Goal: Task Accomplishment & Management: Manage account settings

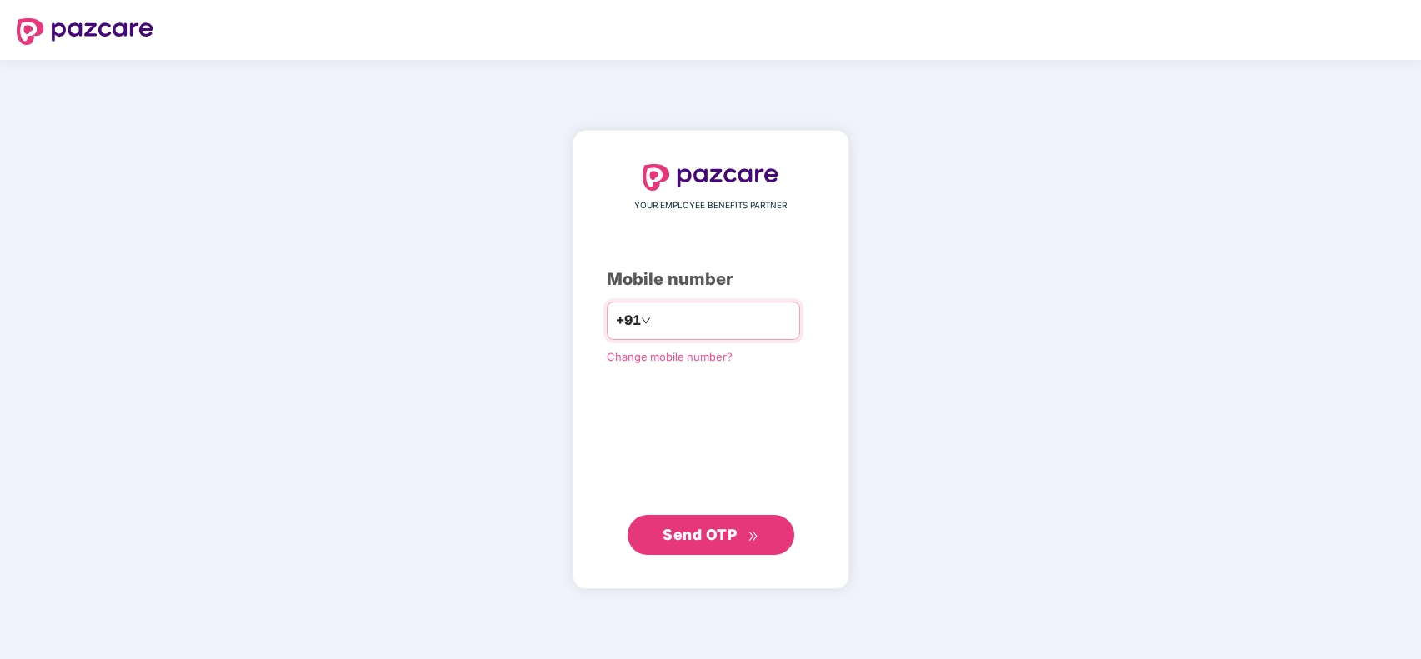
click at [735, 318] on input "number" at bounding box center [722, 321] width 137 height 27
type input "**********"
click at [707, 539] on span "Send OTP" at bounding box center [700, 535] width 74 height 18
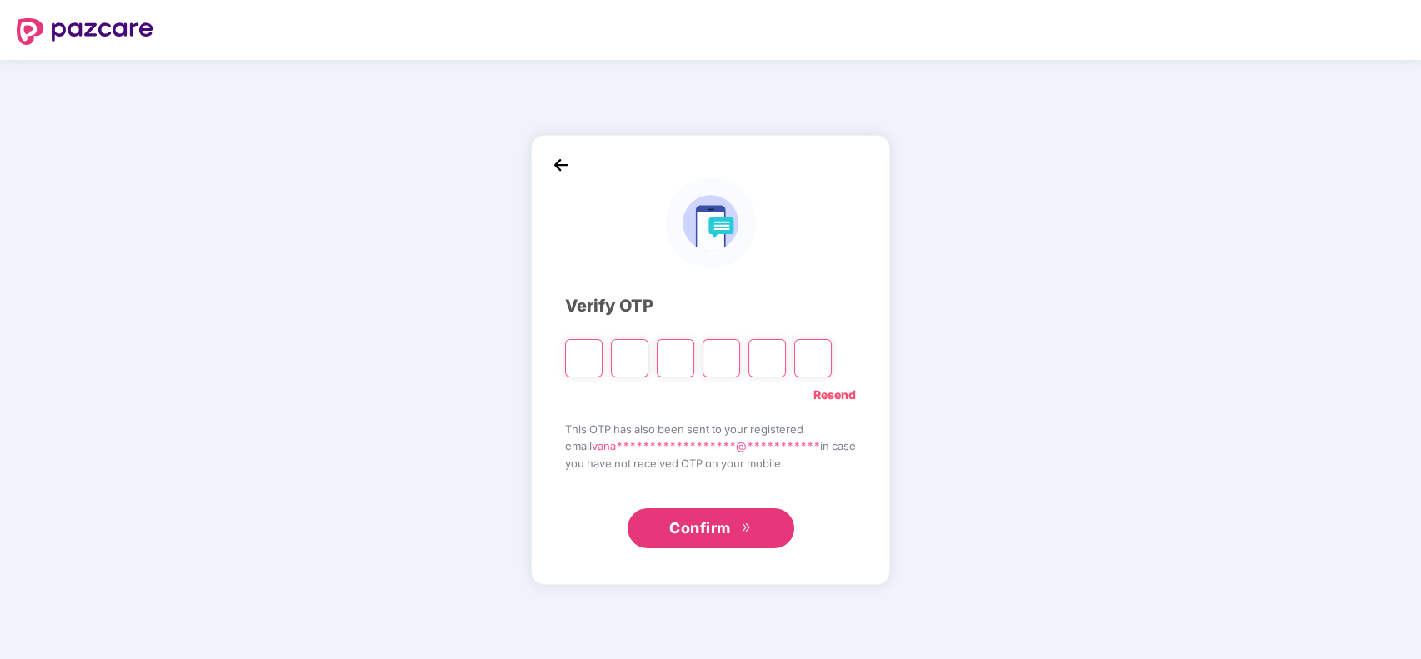
type input "*"
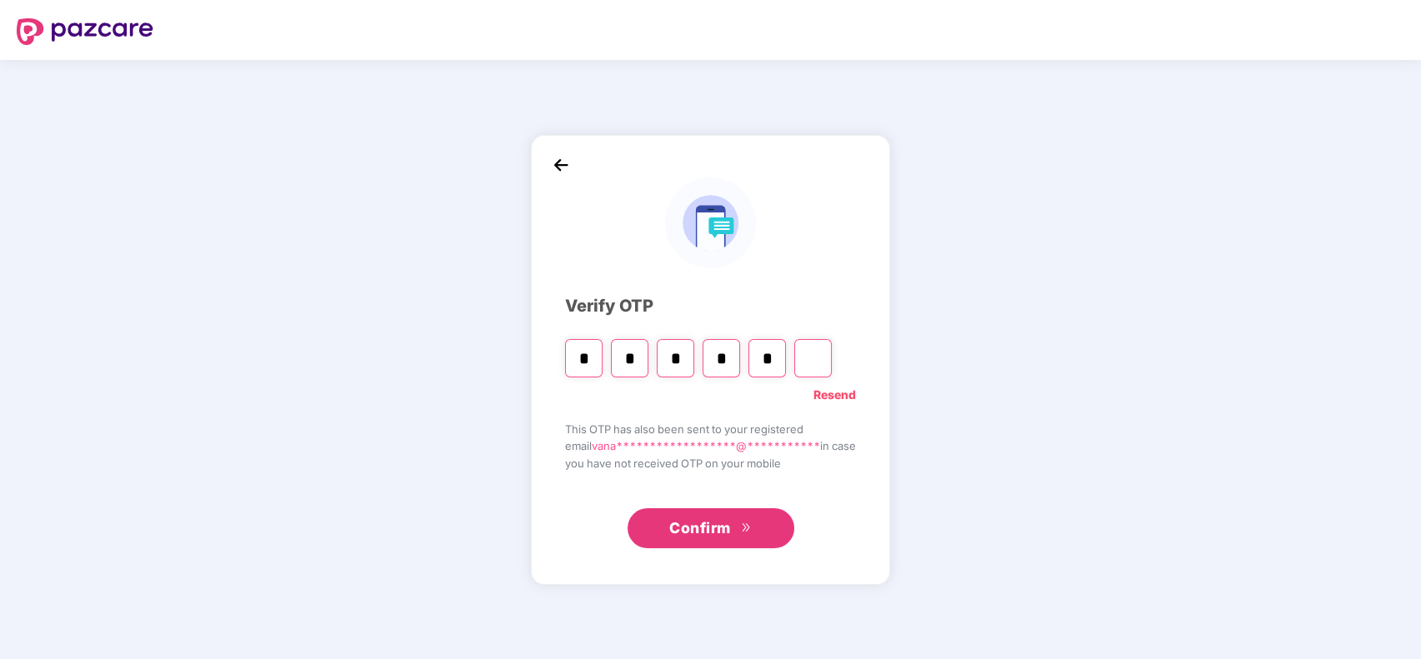
type input "*"
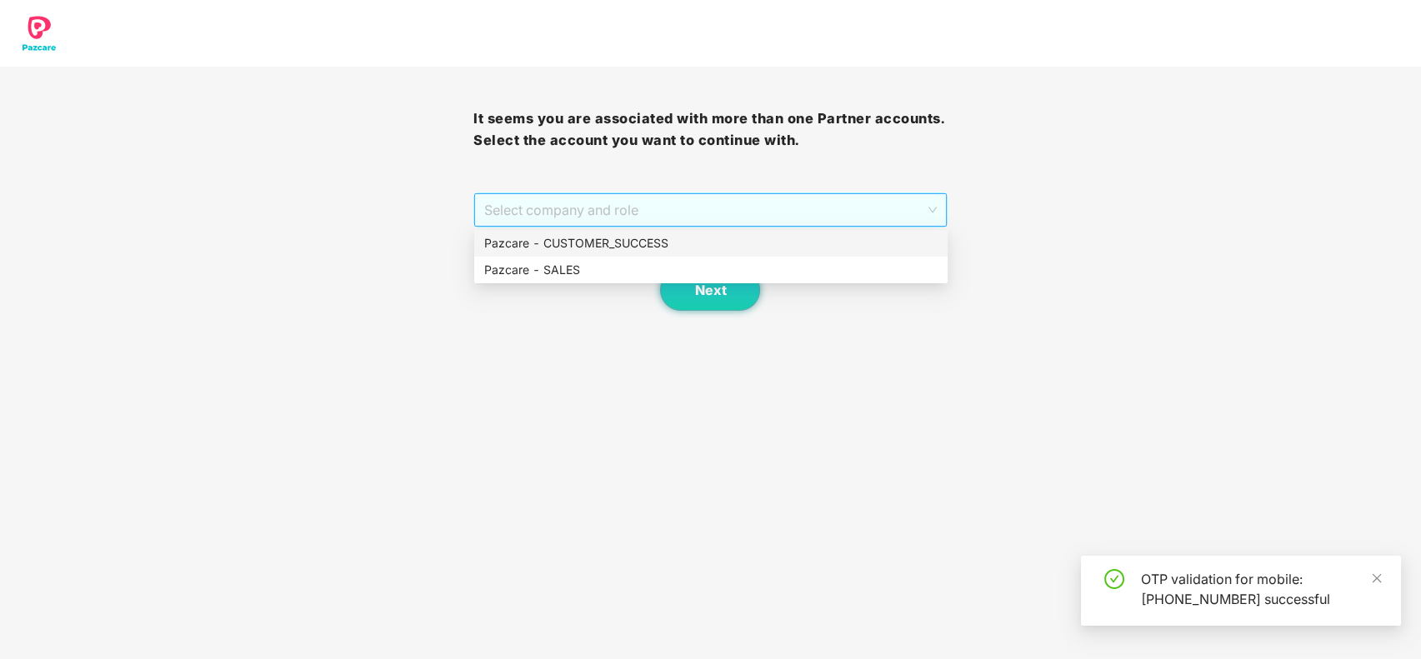
click at [776, 219] on span "Select company and role" at bounding box center [710, 210] width 452 height 32
click at [759, 240] on div "Pazcare - CUSTOMER_SUCCESS" at bounding box center [710, 243] width 453 height 18
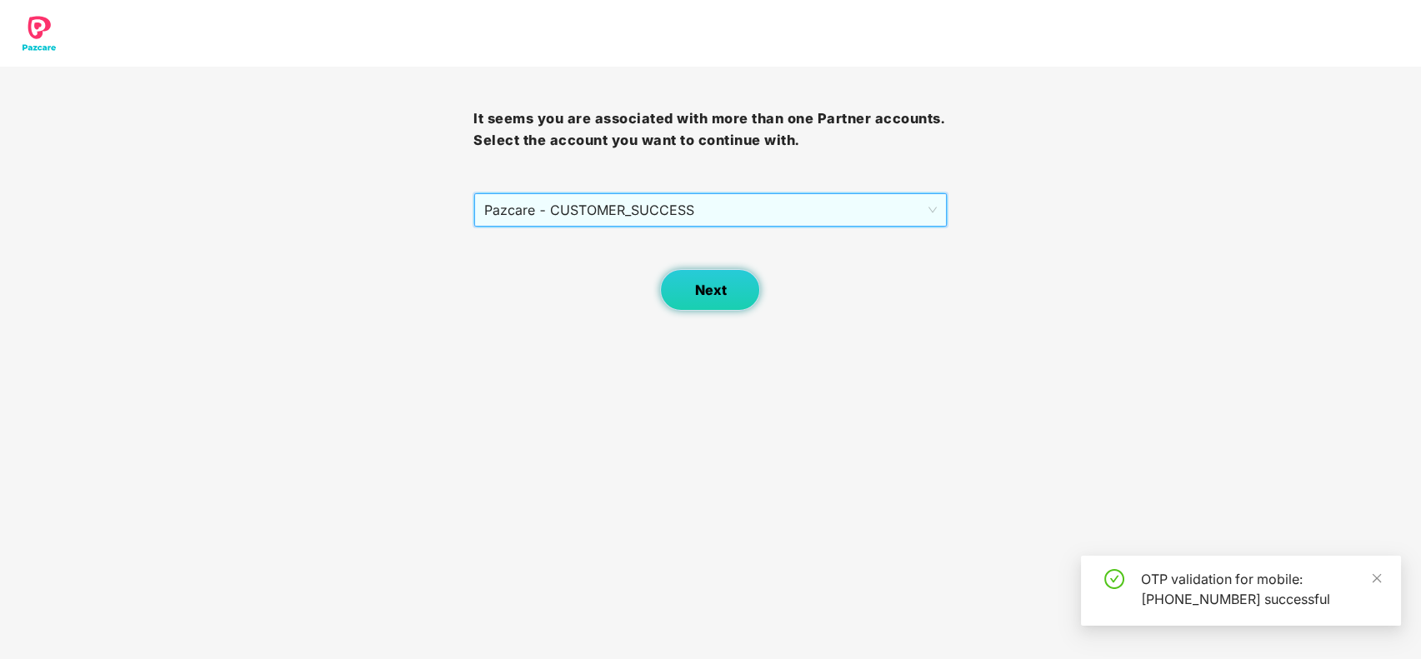
click at [710, 293] on span "Next" at bounding box center [710, 291] width 32 height 16
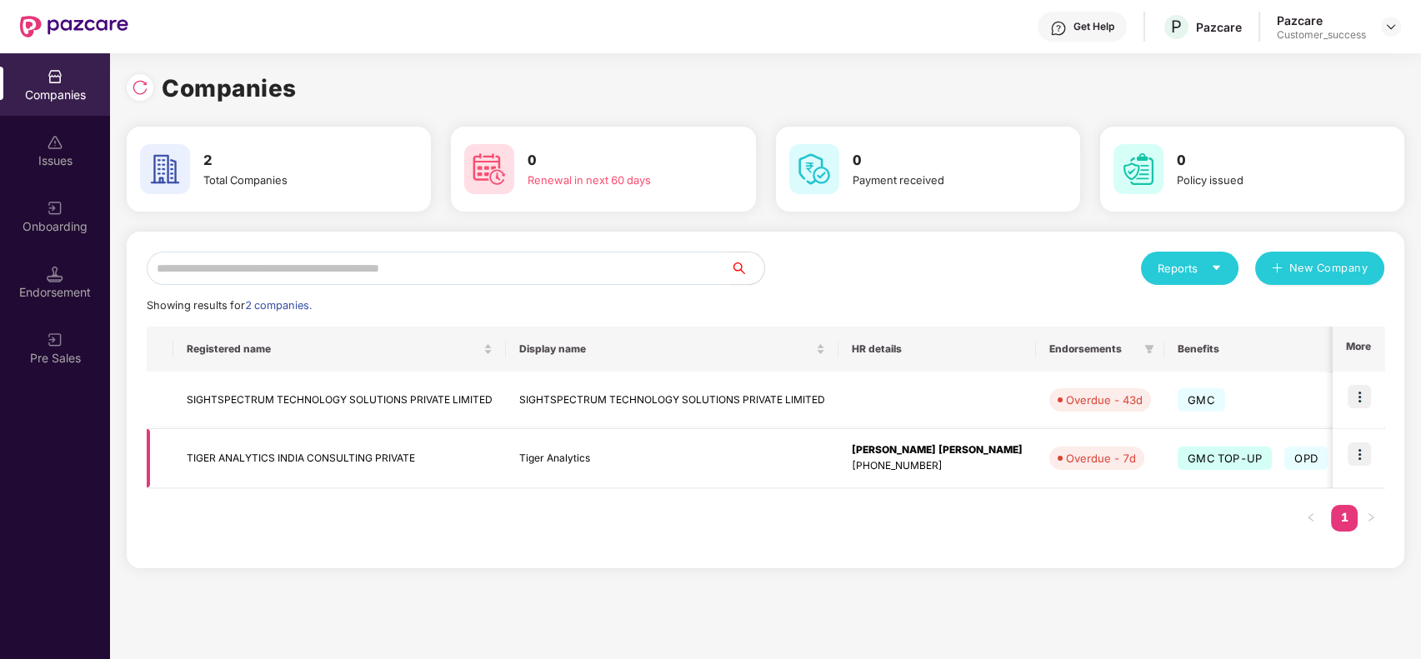
click at [1367, 455] on img at bounding box center [1359, 454] width 23 height 23
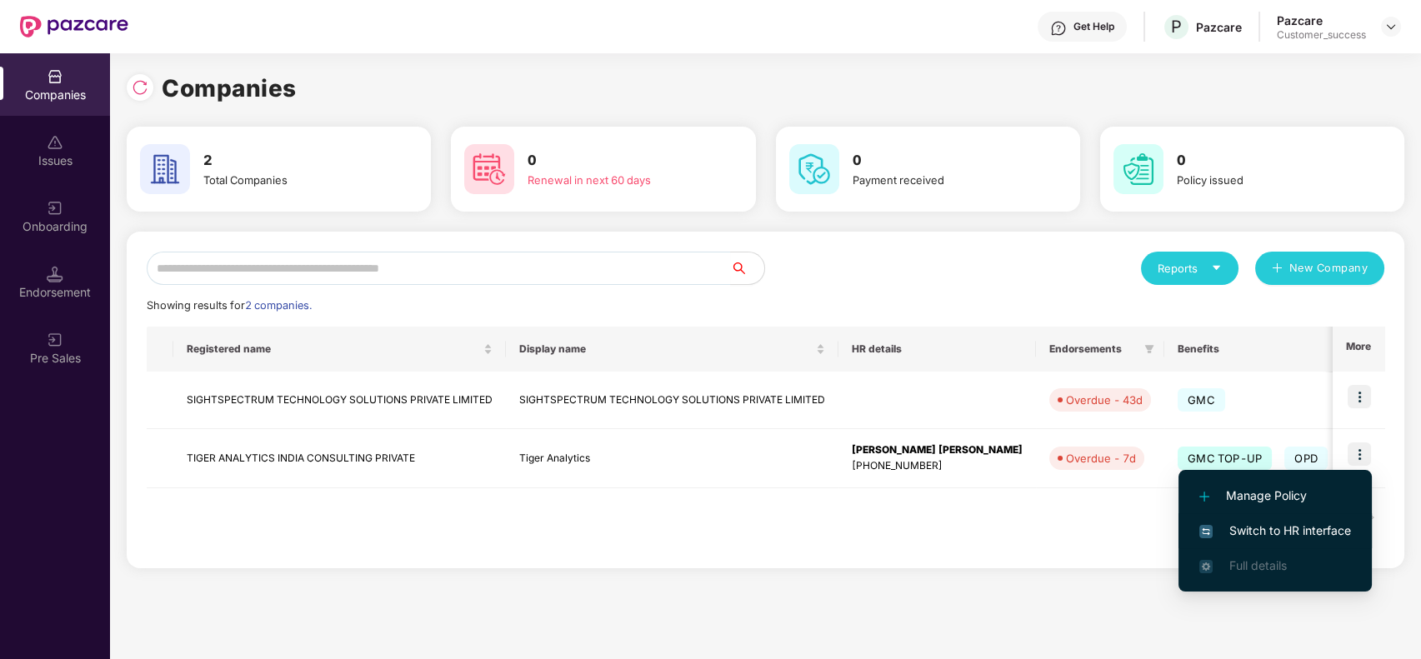
click at [1283, 524] on span "Switch to HR interface" at bounding box center [1276, 531] width 152 height 18
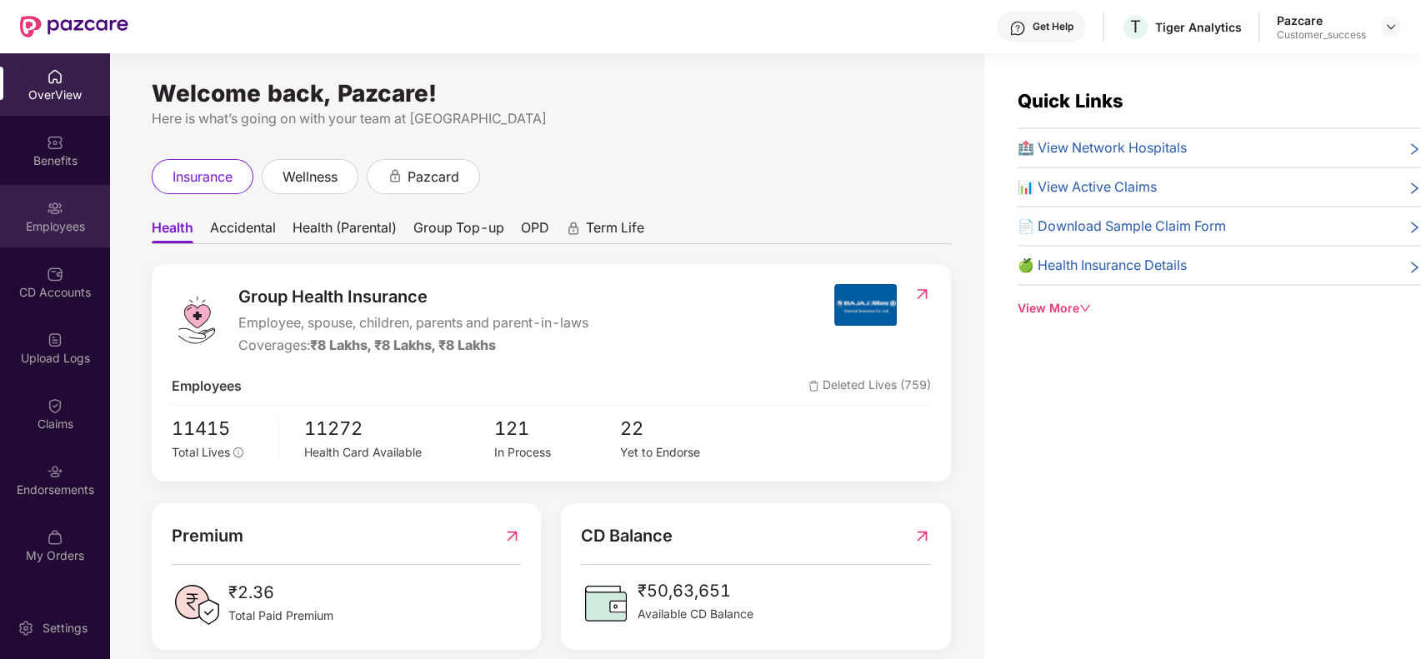
click at [59, 240] on div "Employees" at bounding box center [55, 216] width 110 height 63
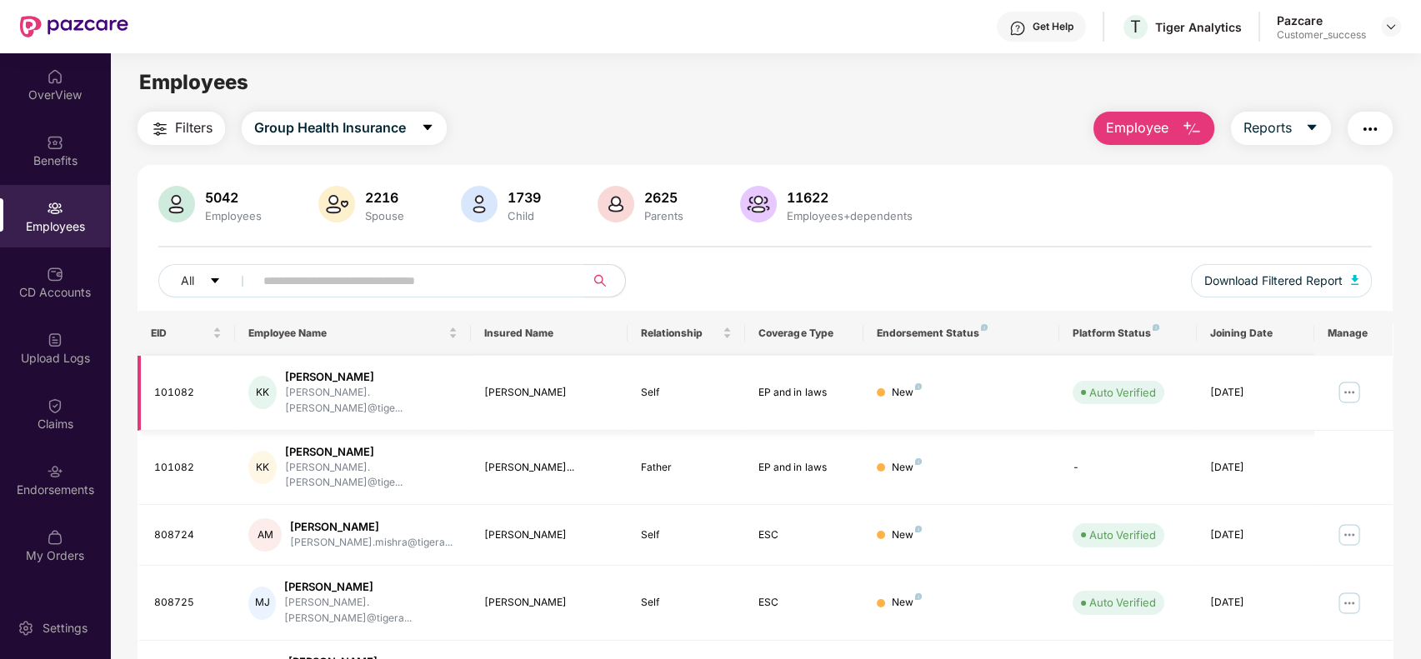
click at [1352, 379] on img at bounding box center [1349, 392] width 27 height 27
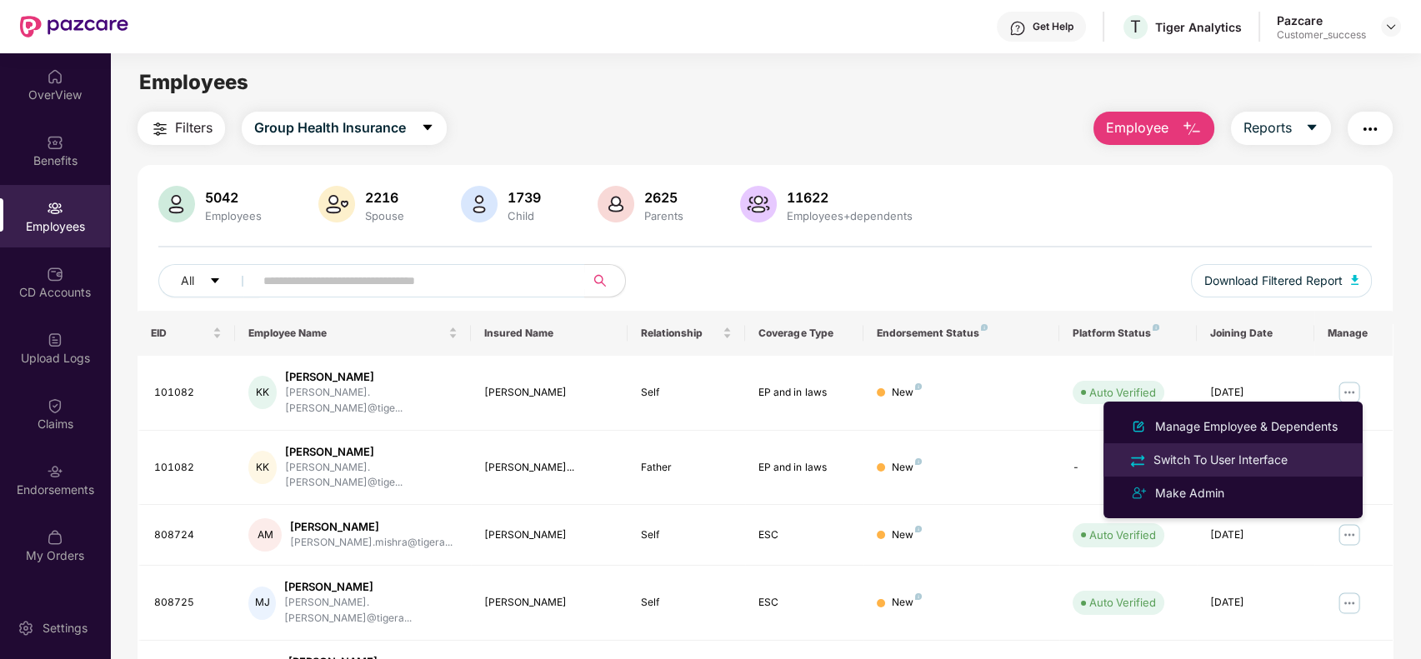
click at [1293, 456] on div "Switch To User Interface" at bounding box center [1233, 459] width 216 height 19
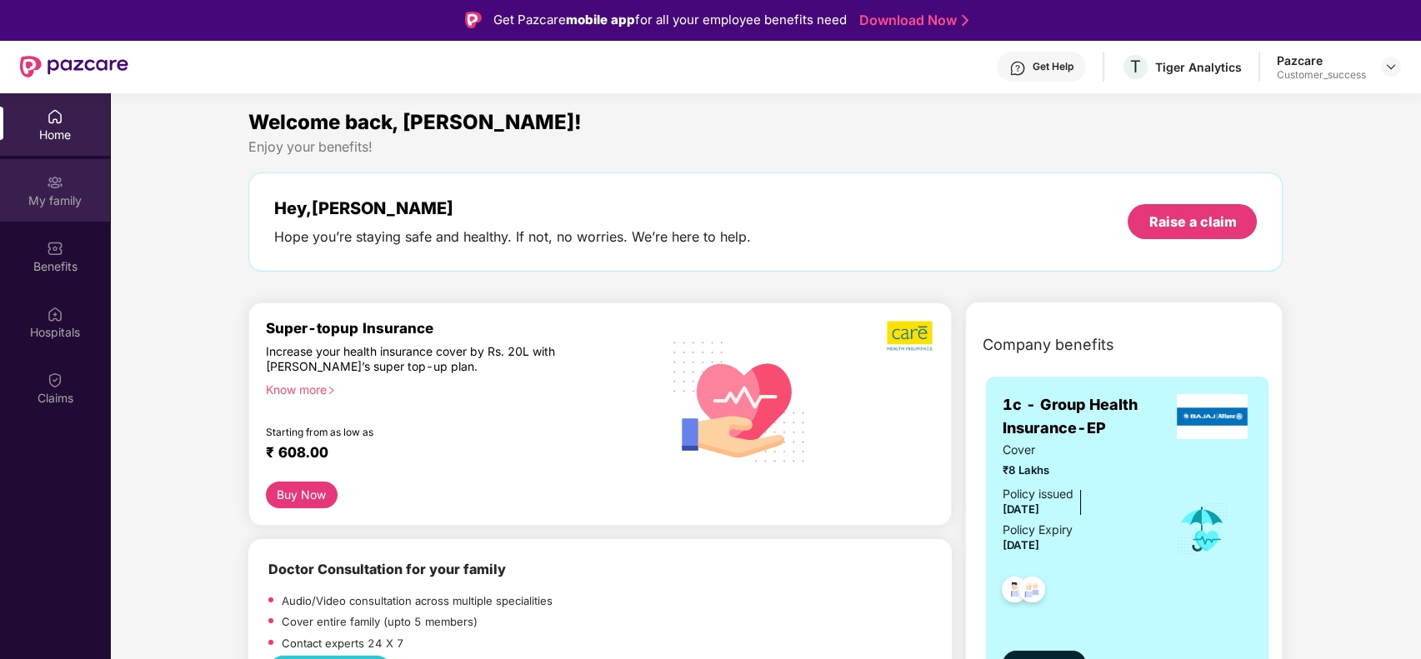
click at [64, 214] on div "My family" at bounding box center [55, 190] width 110 height 63
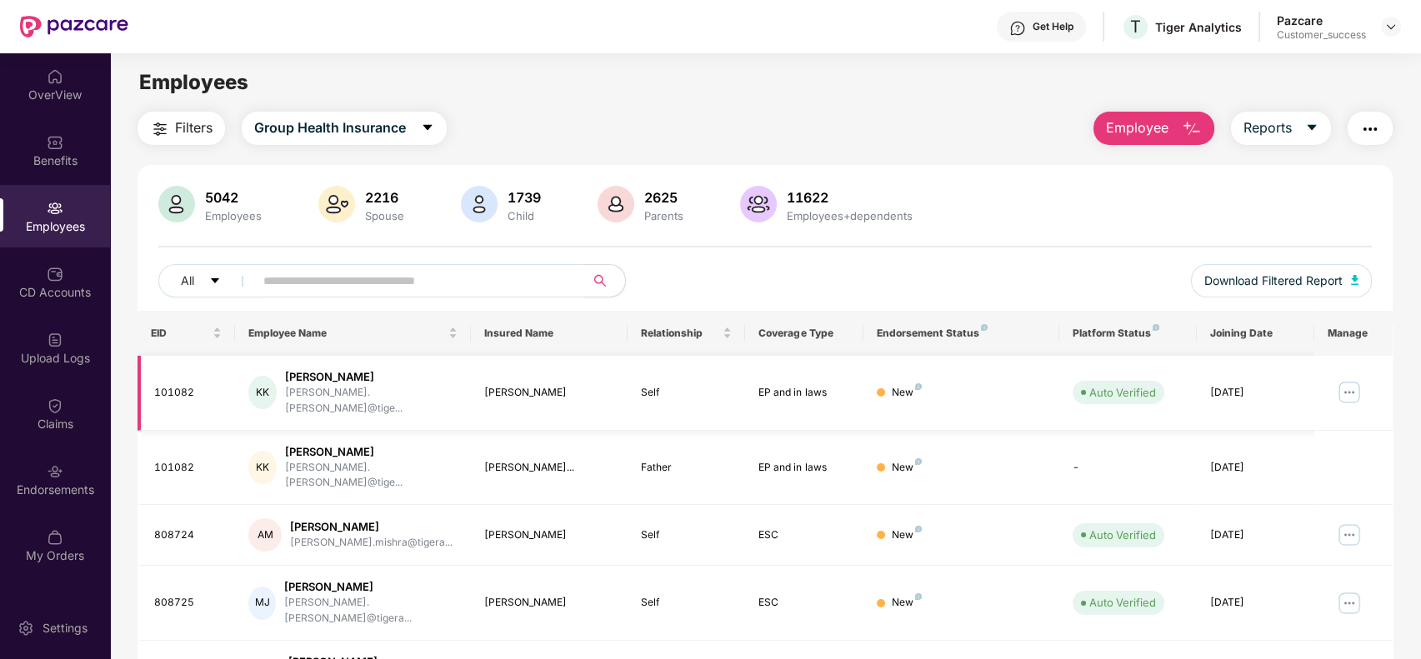
click at [1351, 382] on img at bounding box center [1349, 392] width 27 height 27
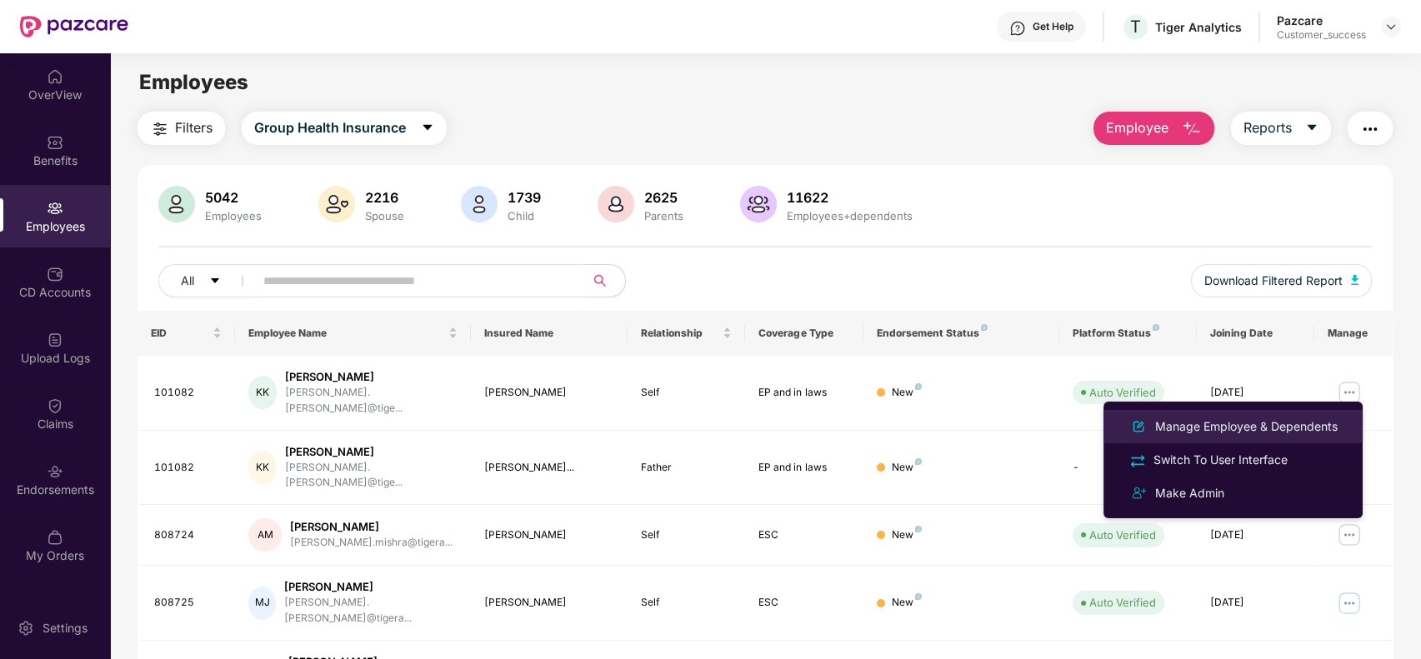
click at [1261, 416] on li "Manage Employee & Dependents" at bounding box center [1233, 426] width 259 height 33
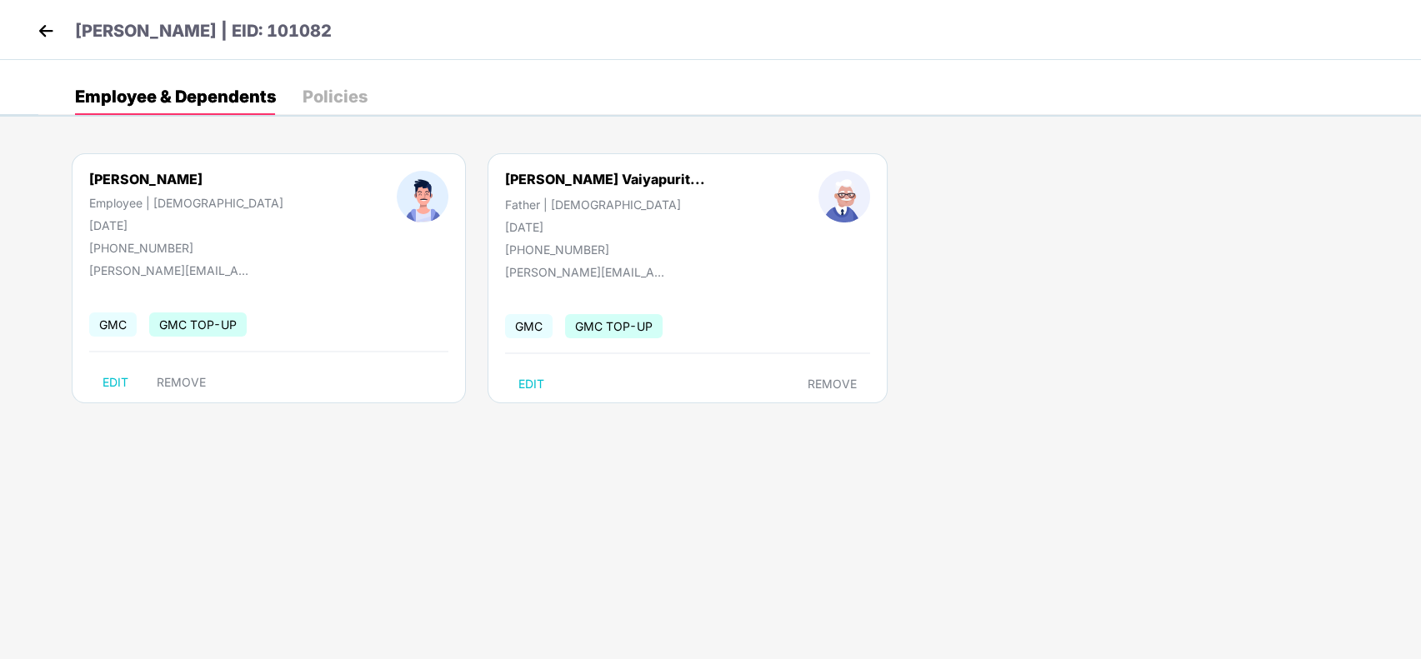
click at [44, 25] on img at bounding box center [45, 30] width 25 height 25
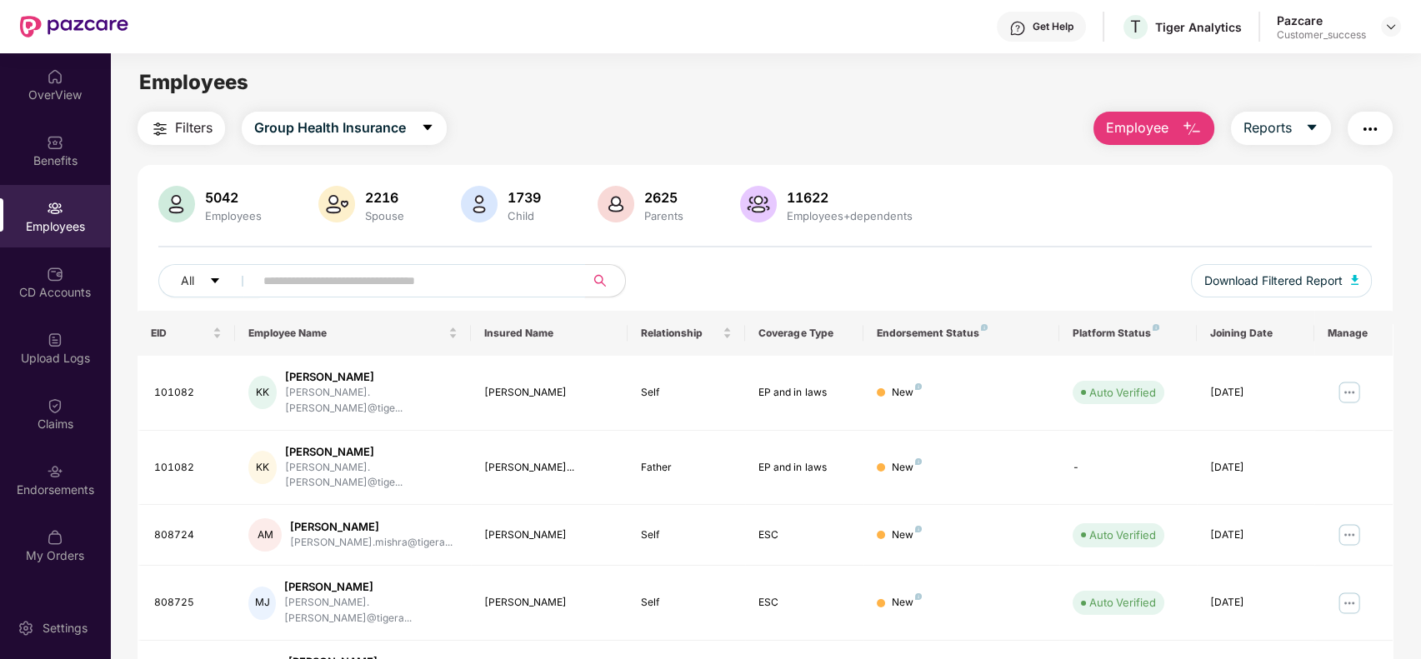
click at [283, 284] on input "text" at bounding box center [412, 280] width 299 height 25
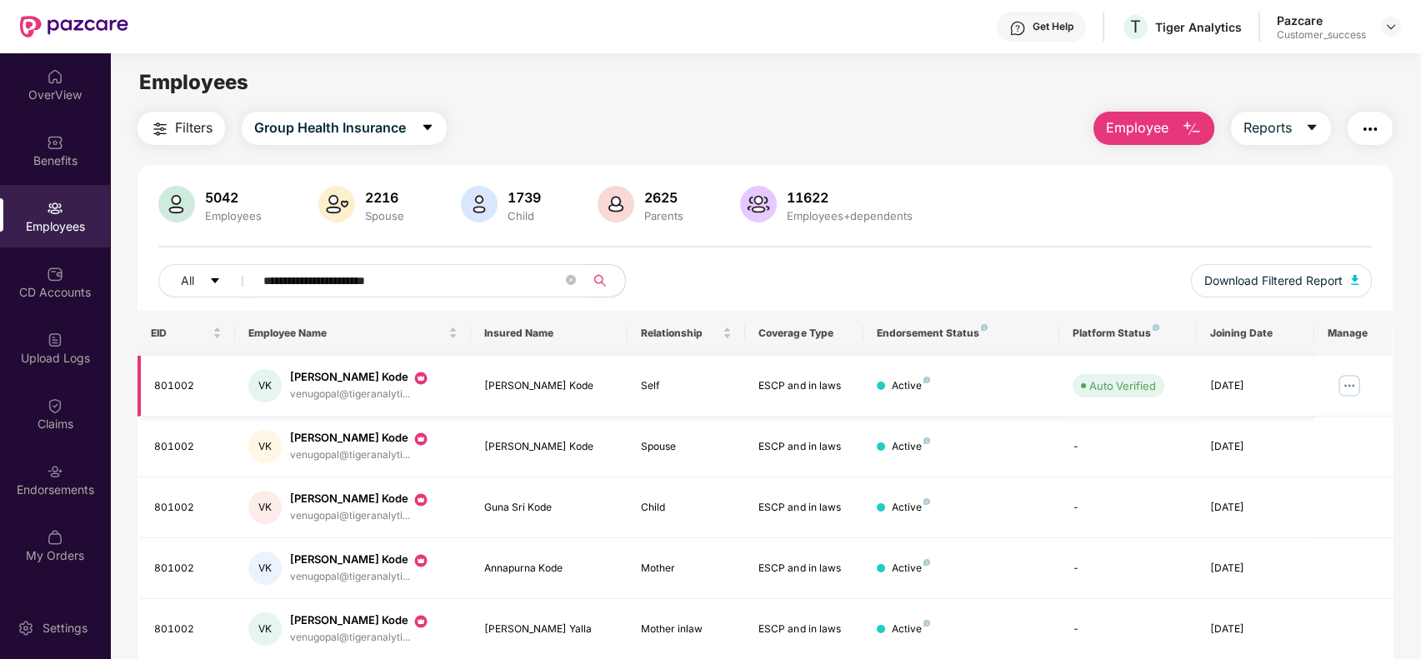
type input "**********"
click at [1347, 384] on img at bounding box center [1349, 386] width 27 height 27
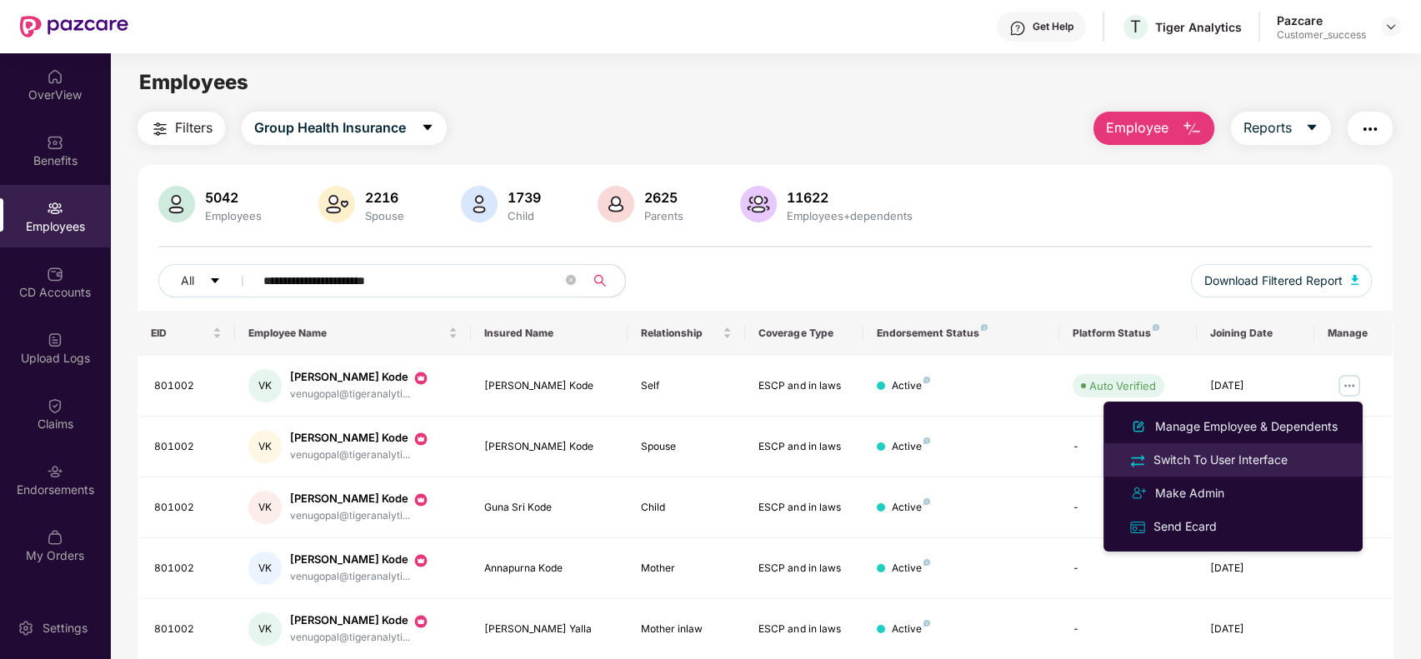
click at [1234, 451] on div "Switch To User Interface" at bounding box center [1220, 460] width 141 height 18
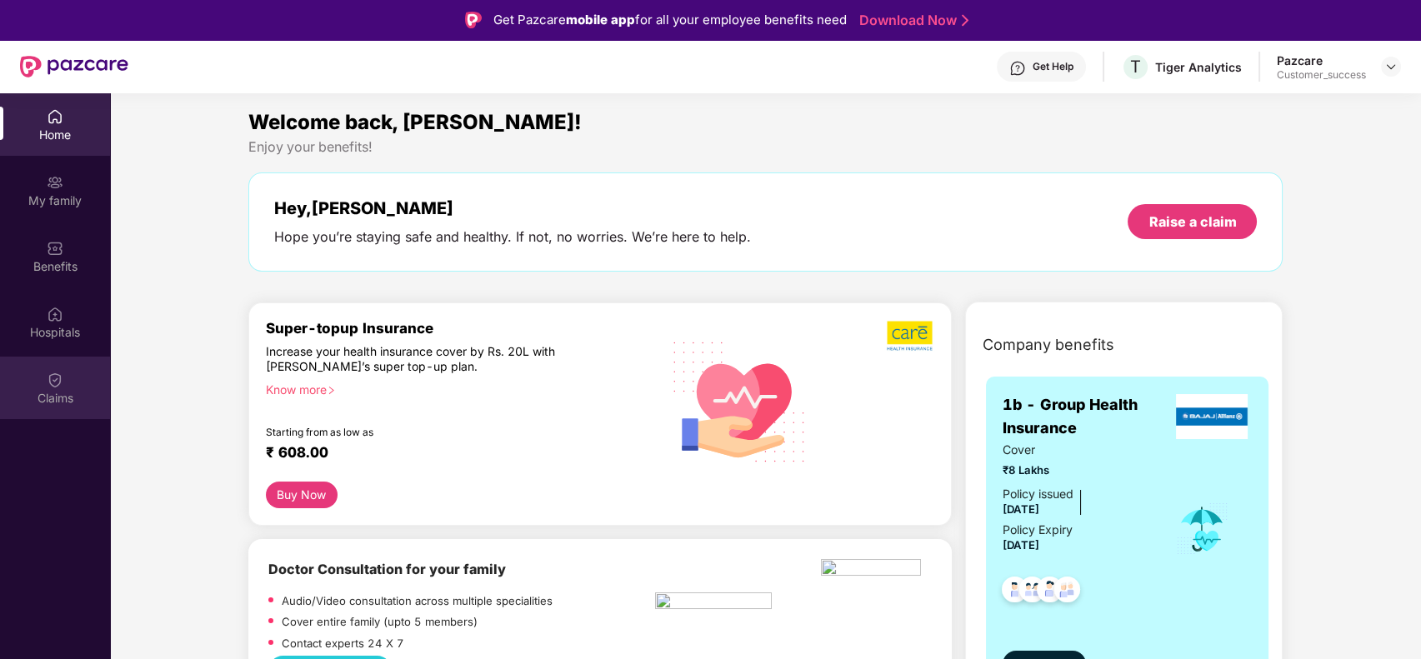
click at [63, 368] on div "Claims" at bounding box center [55, 388] width 110 height 63
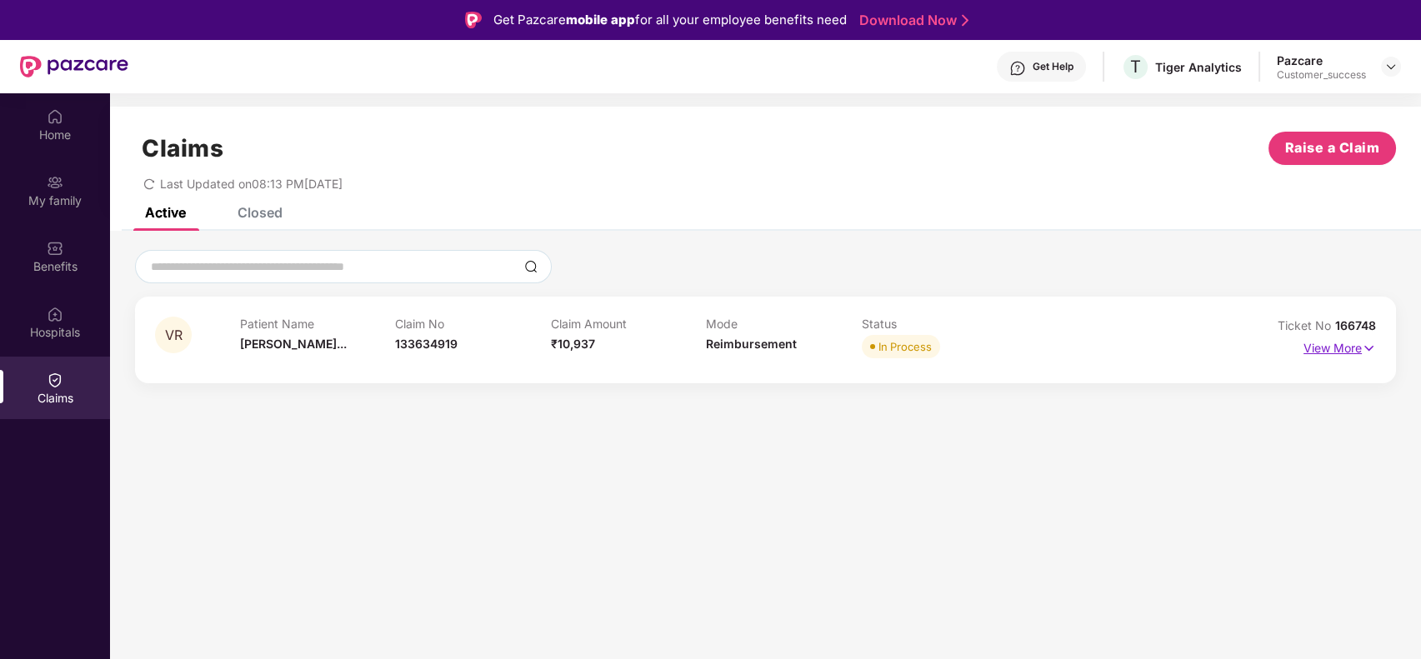
click at [1353, 349] on p "View More" at bounding box center [1340, 346] width 73 height 23
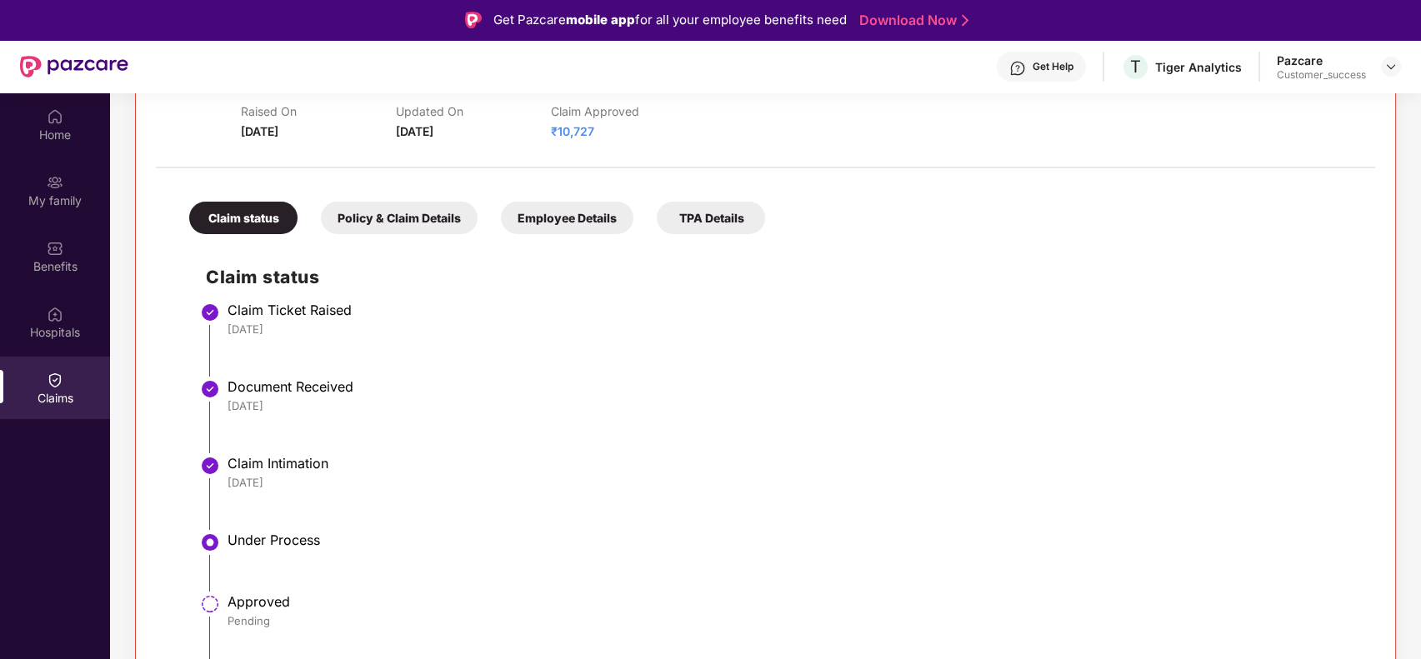
scroll to position [93, 0]
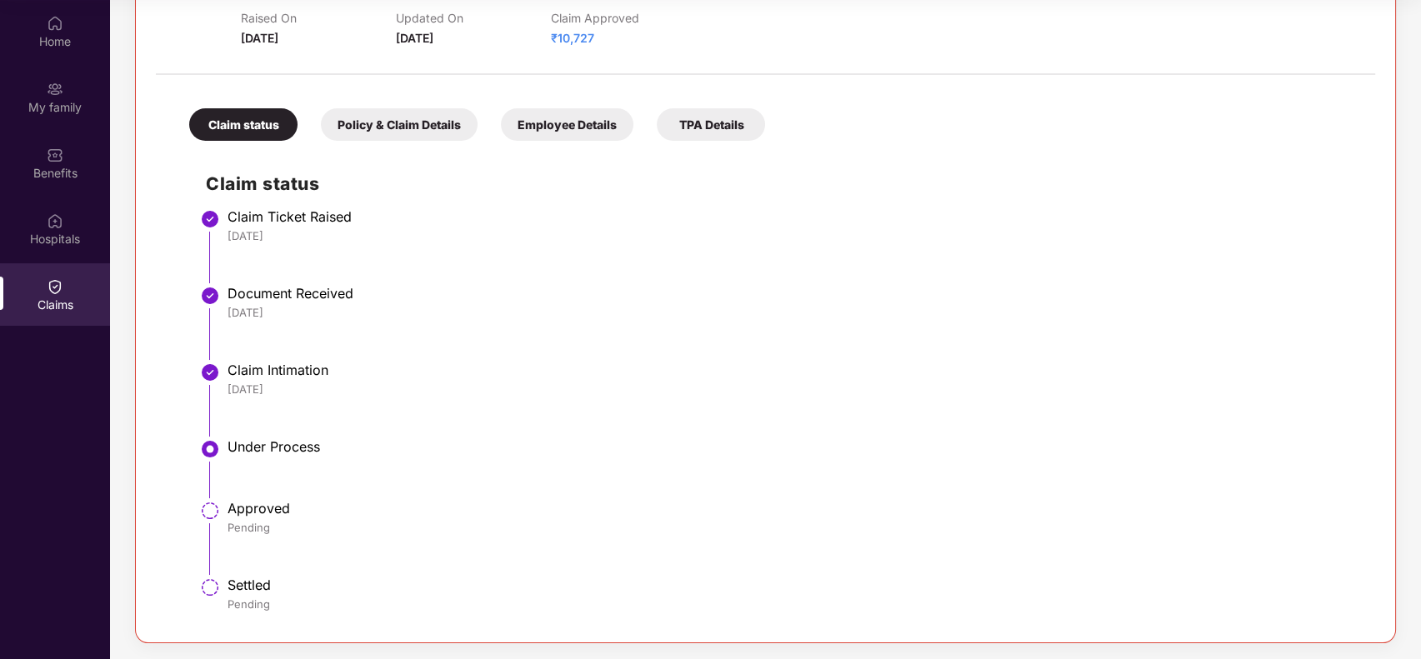
click at [439, 129] on div "Policy & Claim Details" at bounding box center [399, 124] width 157 height 33
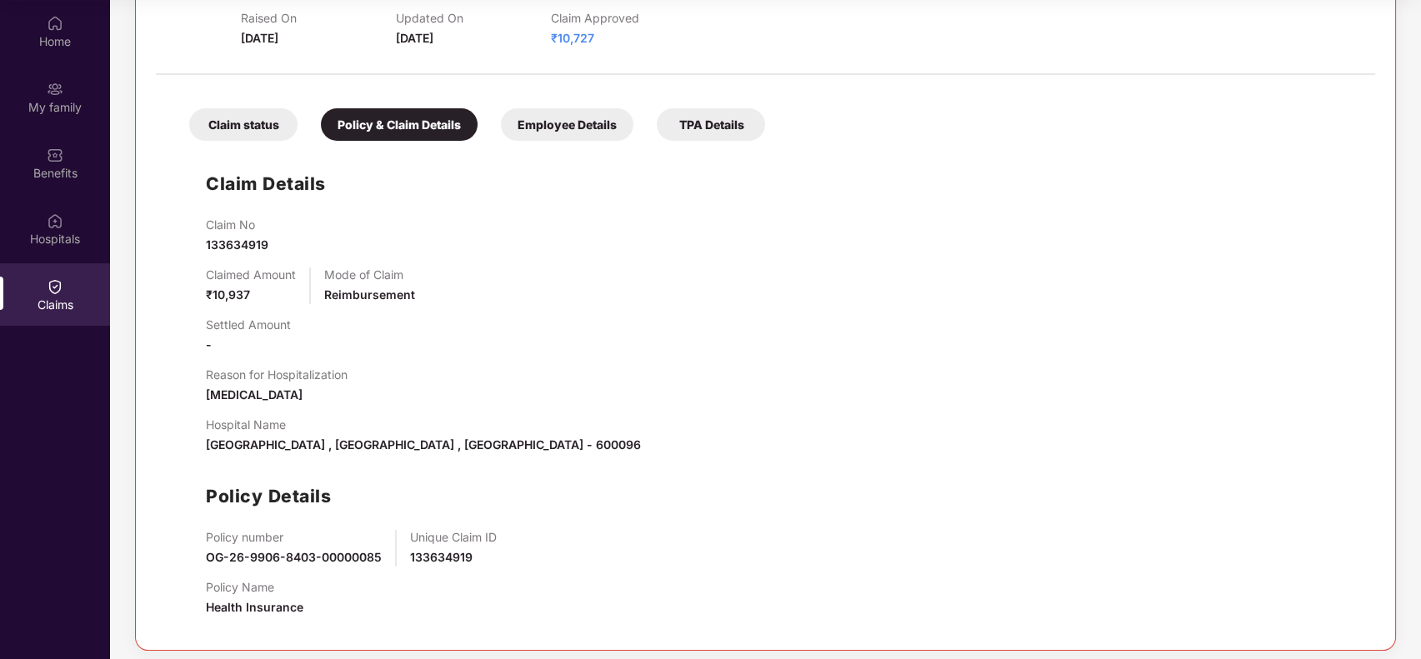
scroll to position [276, 0]
click at [556, 123] on div "Employee Details" at bounding box center [567, 124] width 133 height 33
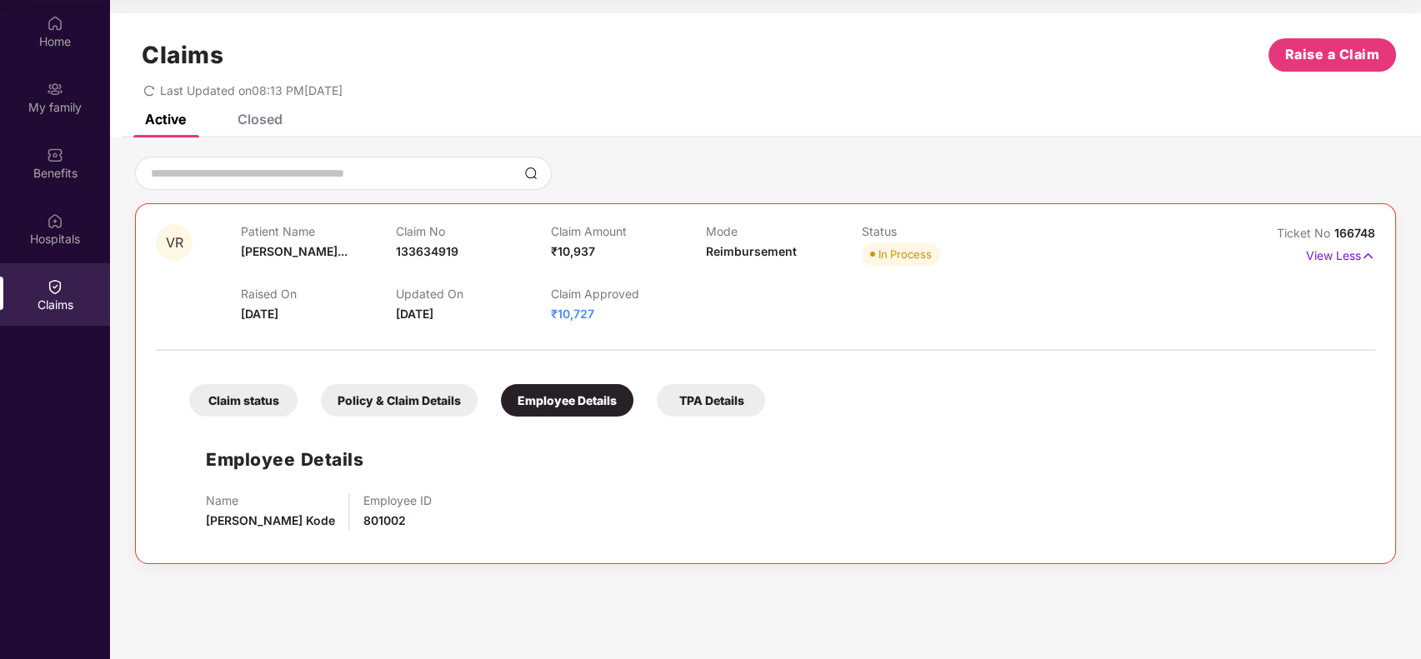
scroll to position [0, 0]
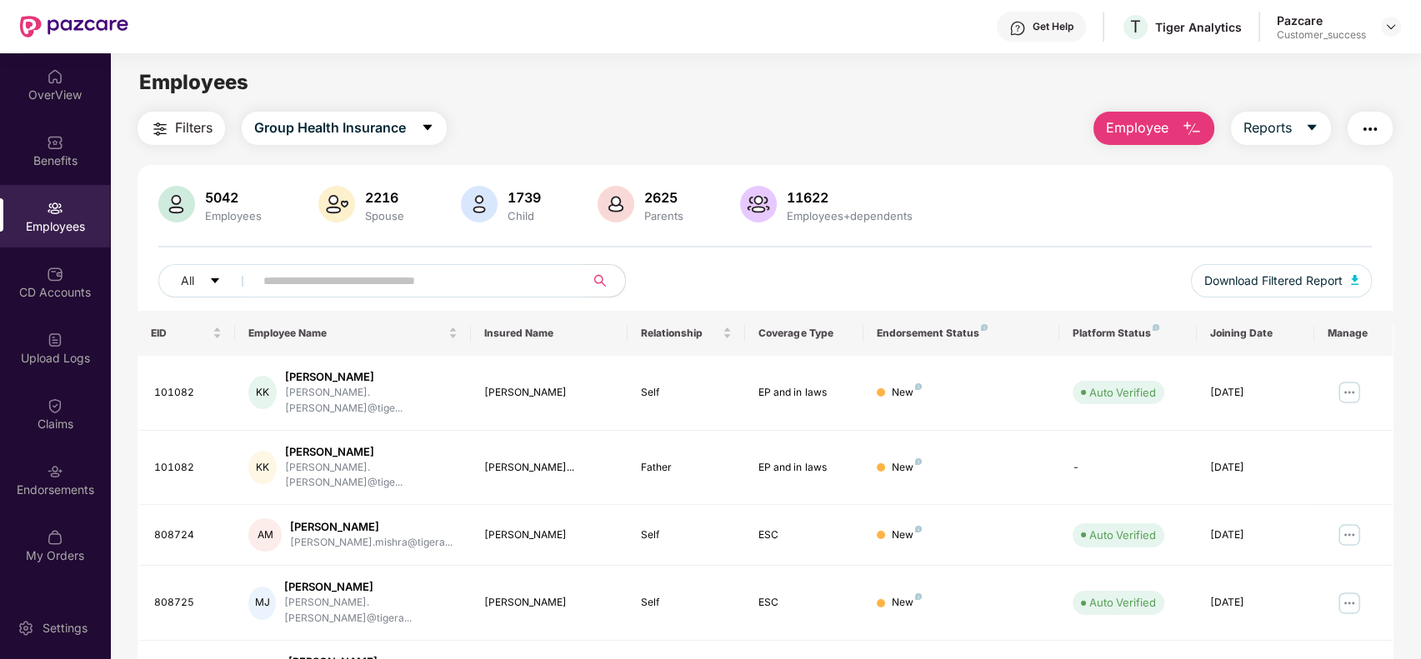
click at [366, 280] on input "text" at bounding box center [412, 280] width 299 height 25
